Goal: Book appointment/travel/reservation

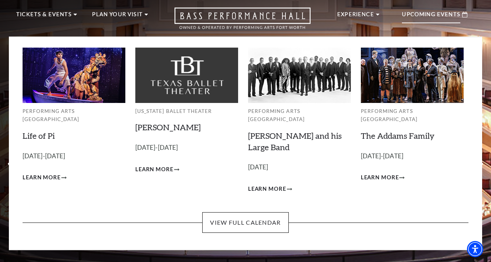
scroll to position [25, 0]
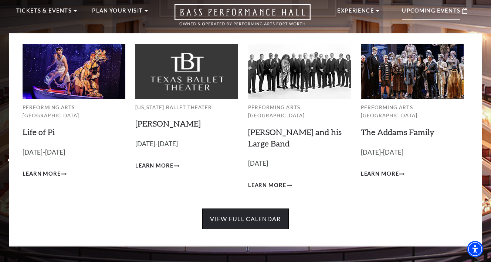
click at [254, 209] on link "View Full Calendar" at bounding box center [245, 219] width 86 height 21
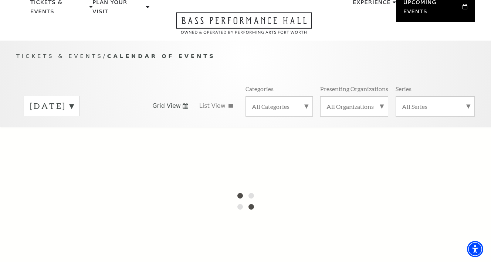
scroll to position [34, 0]
click at [74, 100] on label "[DATE]" at bounding box center [52, 105] width 44 height 11
click at [73, 176] on div at bounding box center [245, 201] width 491 height 148
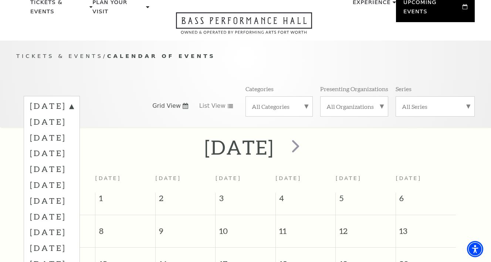
scroll to position [65, 0]
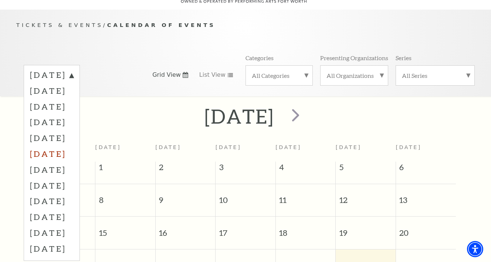
click at [74, 146] on label "[DATE]" at bounding box center [52, 154] width 44 height 16
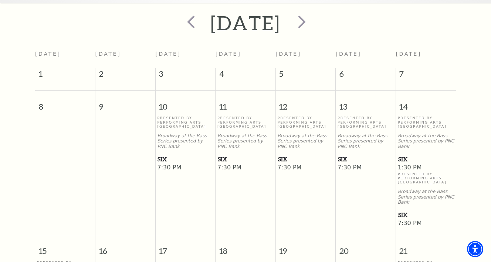
scroll to position [159, 0]
click at [347, 154] on span "SIX" at bounding box center [365, 158] width 55 height 9
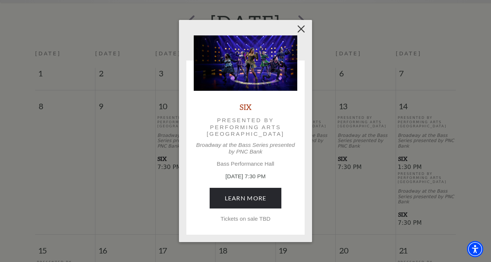
click at [300, 30] on button "Close" at bounding box center [301, 29] width 14 height 14
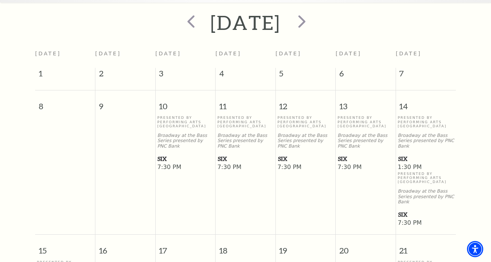
click at [242, 118] on p "Presented By Performing Arts [GEOGRAPHIC_DATA]" at bounding box center [245, 122] width 56 height 13
click at [291, 133] on p "Broadway at the Bass Series presented by PNC Bank" at bounding box center [305, 141] width 56 height 16
click at [282, 154] on span "SIX" at bounding box center [305, 158] width 55 height 9
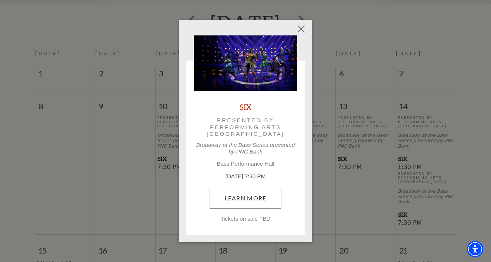
click at [248, 200] on link "Learn More" at bounding box center [245, 198] width 72 height 21
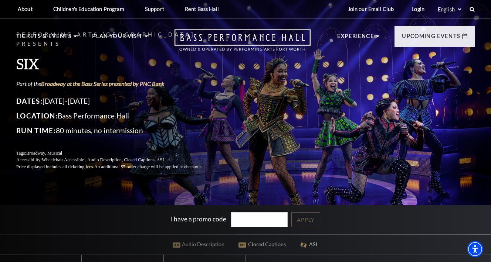
click at [254, 196] on div "Performing Arts Fort Worth Presents SIX Part of the Broadway at the Bass Series…" at bounding box center [245, 167] width 491 height 342
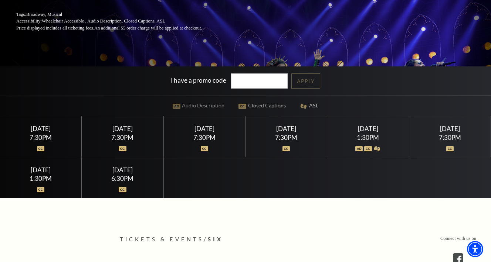
scroll to position [140, 0]
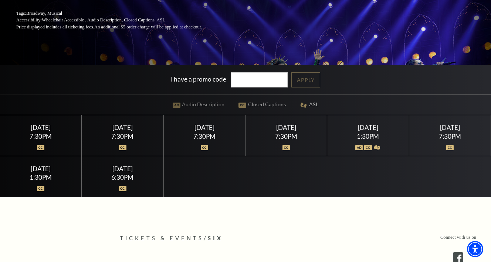
click at [201, 129] on div "Thursday February 12" at bounding box center [204, 128] width 64 height 8
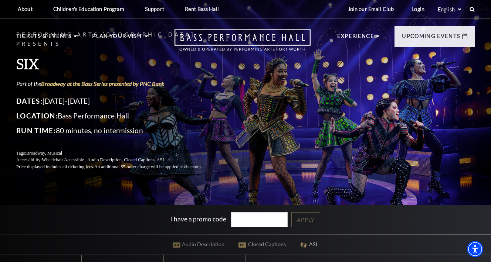
scroll to position [0, 0]
